Goal: Information Seeking & Learning: Learn about a topic

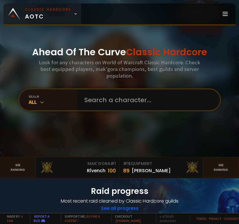
click at [69, 16] on link "Classic Hardcore AOTC" at bounding box center [42, 13] width 78 height 21
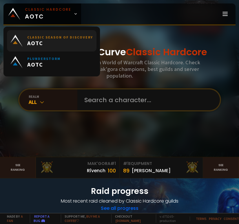
click at [30, 43] on span "AOTC" at bounding box center [60, 42] width 66 height 7
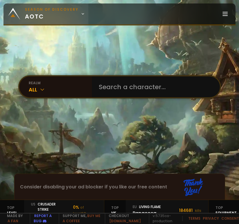
click at [52, 11] on small "Season of Discovery" at bounding box center [52, 9] width 54 height 5
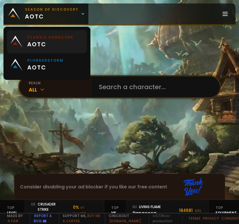
click at [36, 43] on span "aotc" at bounding box center [50, 44] width 46 height 9
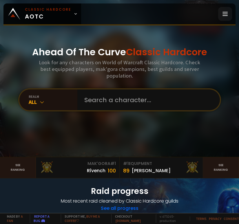
click at [224, 10] on icon at bounding box center [225, 13] width 7 height 7
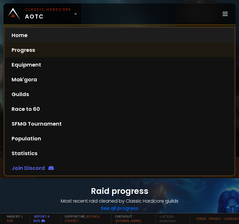
click at [18, 51] on link "Progress" at bounding box center [120, 50] width 230 height 15
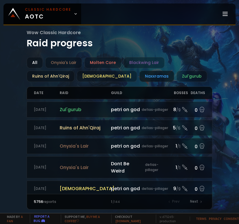
click at [139, 76] on div "Naxxramas" at bounding box center [156, 76] width 35 height 11
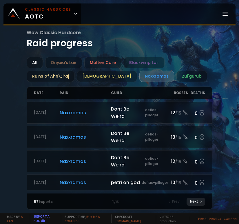
click at [202, 201] on icon at bounding box center [200, 201] width 3 height 3
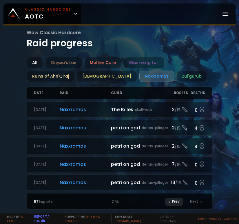
click at [178, 200] on div "Prev" at bounding box center [174, 202] width 18 height 8
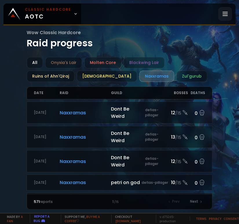
click at [224, 13] on icon at bounding box center [225, 13] width 7 height 7
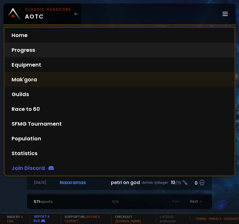
click at [24, 79] on link "Mak'gora" at bounding box center [120, 79] width 230 height 15
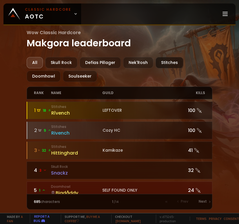
click at [167, 65] on div "Stitches" at bounding box center [170, 62] width 28 height 11
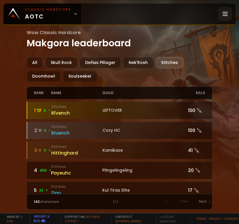
click at [225, 11] on icon at bounding box center [225, 13] width 7 height 7
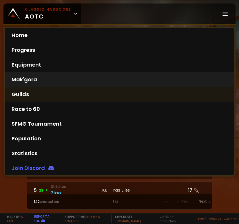
click at [24, 93] on link "Guilds" at bounding box center [120, 94] width 230 height 15
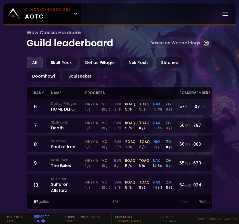
scroll to position [98, 0]
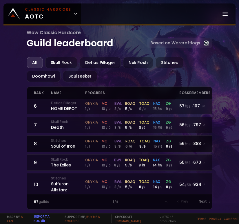
click at [61, 144] on div "Stitches Soul of Iron" at bounding box center [68, 143] width 34 height 11
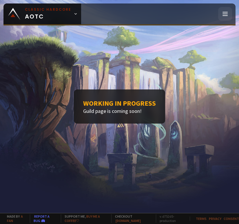
click at [226, 12] on line at bounding box center [225, 12] width 5 height 0
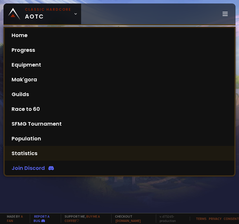
click at [24, 153] on link "Statistics" at bounding box center [120, 153] width 230 height 15
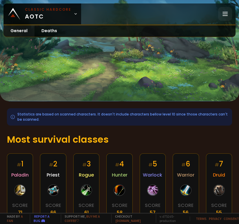
click at [227, 11] on icon at bounding box center [225, 13] width 7 height 7
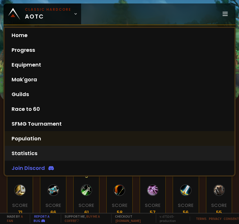
click at [24, 141] on link "Population" at bounding box center [120, 138] width 230 height 15
